Goal: Find specific page/section: Find specific page/section

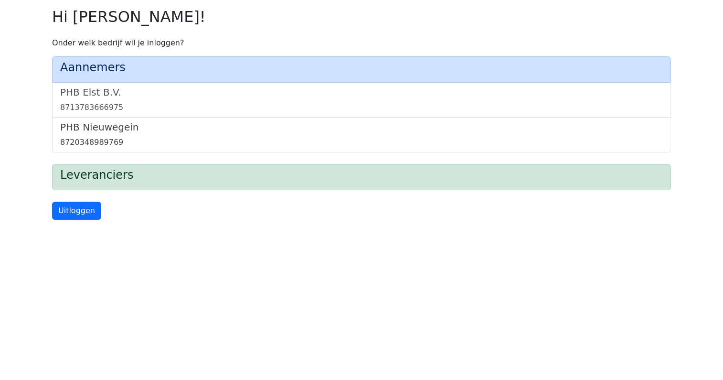
click at [94, 129] on h5 "PHB Nieuwegein" at bounding box center [361, 126] width 603 height 11
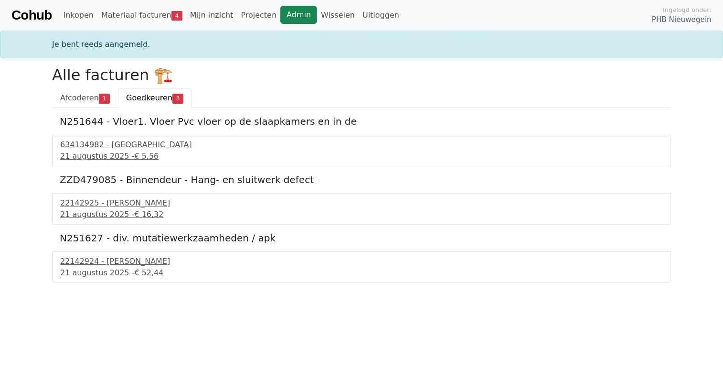
click at [286, 12] on link "Admin" at bounding box center [298, 15] width 37 height 18
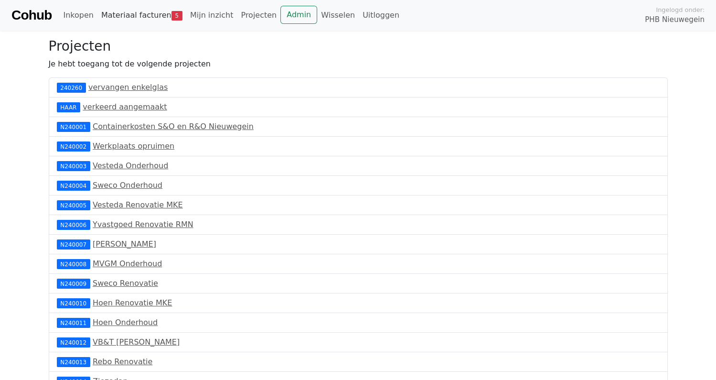
click at [134, 17] on link "Materiaal facturen 5" at bounding box center [141, 15] width 89 height 19
